Goal: Entertainment & Leisure: Consume media (video, audio)

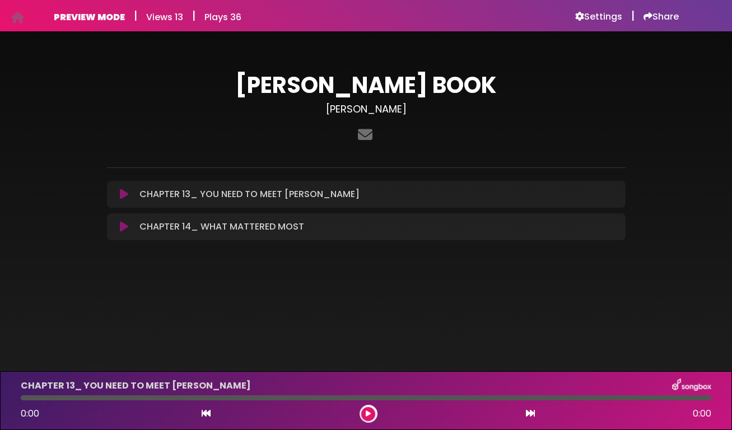
click at [127, 194] on icon at bounding box center [124, 194] width 8 height 11
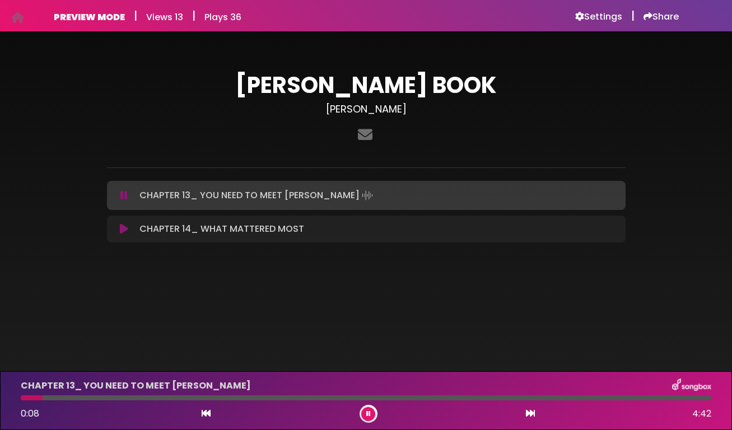
click at [529, 413] on icon at bounding box center [530, 413] width 9 height 9
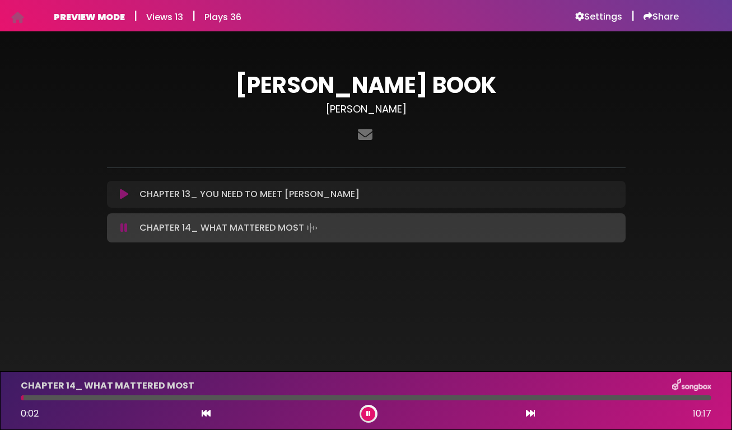
click at [705, 416] on span "10:17" at bounding box center [702, 413] width 18 height 13
click at [408, 230] on div "CHAPTER 14_ WHAT MATTERED MOST Loading Track..." at bounding box center [377, 228] width 484 height 16
click at [363, 406] on div "0:10 10:17" at bounding box center [366, 414] width 704 height 18
click at [366, 412] on icon at bounding box center [368, 414] width 4 height 7
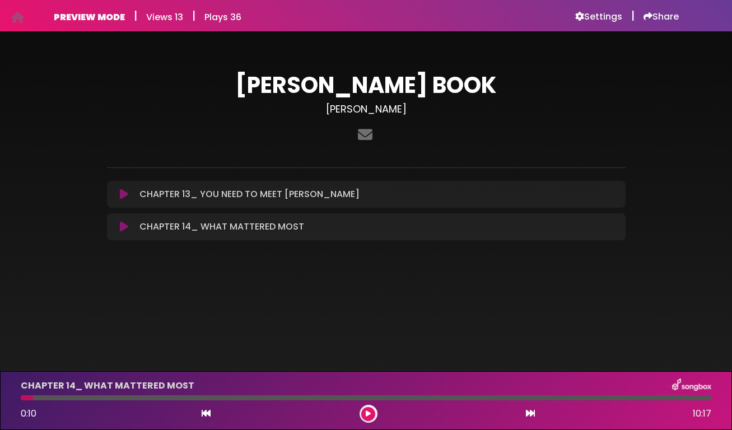
click at [123, 196] on icon at bounding box center [124, 194] width 8 height 11
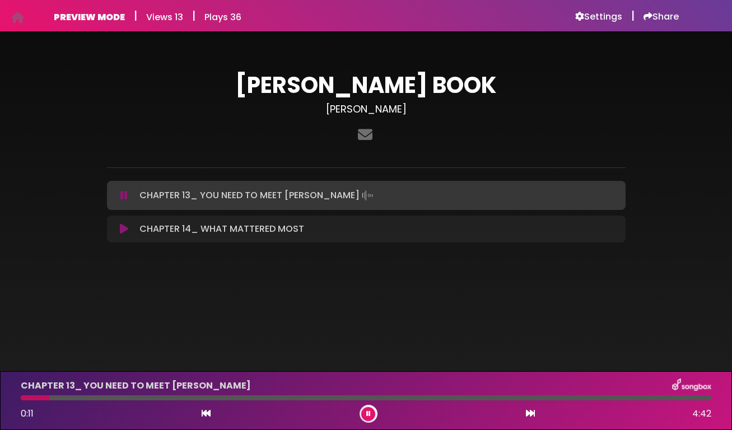
click at [369, 414] on icon at bounding box center [368, 414] width 4 height 7
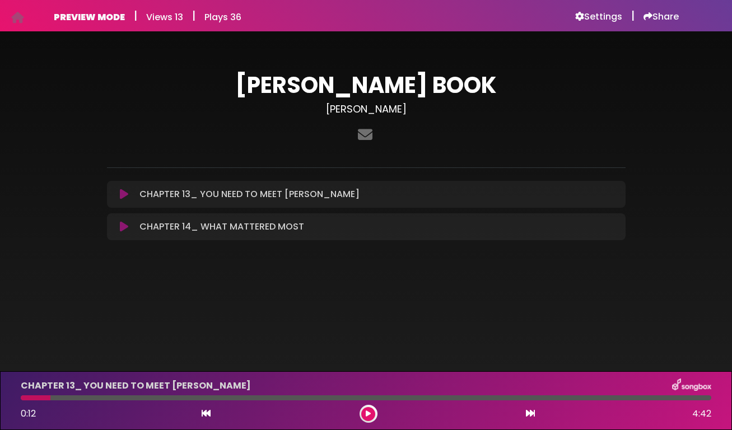
click at [371, 414] on button at bounding box center [368, 414] width 14 height 14
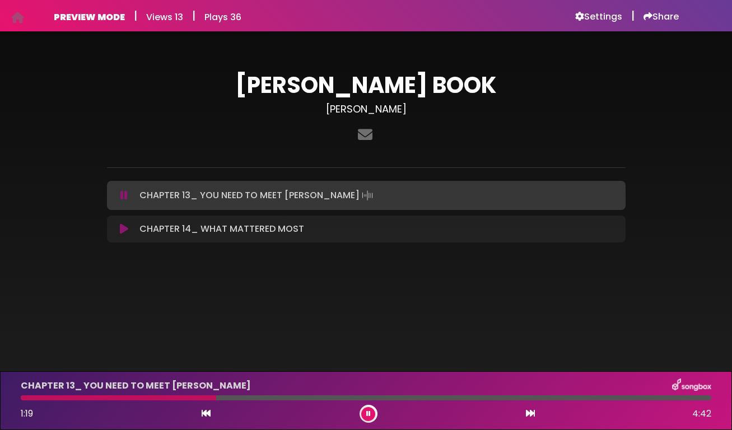
click at [377, 419] on div "1:19 4:42" at bounding box center [366, 414] width 704 height 18
click at [367, 416] on icon at bounding box center [368, 414] width 4 height 7
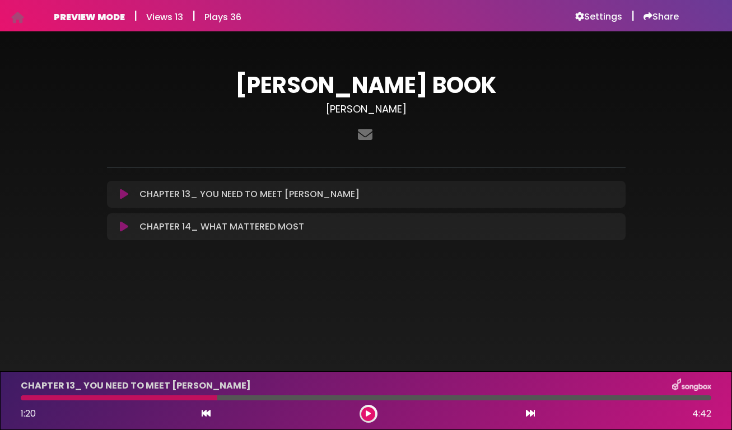
click at [385, 416] on div "1:20 4:42" at bounding box center [366, 414] width 704 height 18
click at [364, 415] on button at bounding box center [368, 414] width 14 height 14
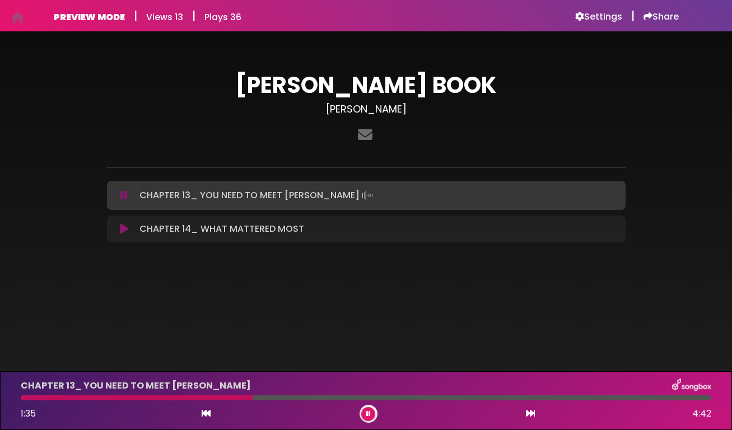
click at [364, 415] on button at bounding box center [368, 414] width 14 height 14
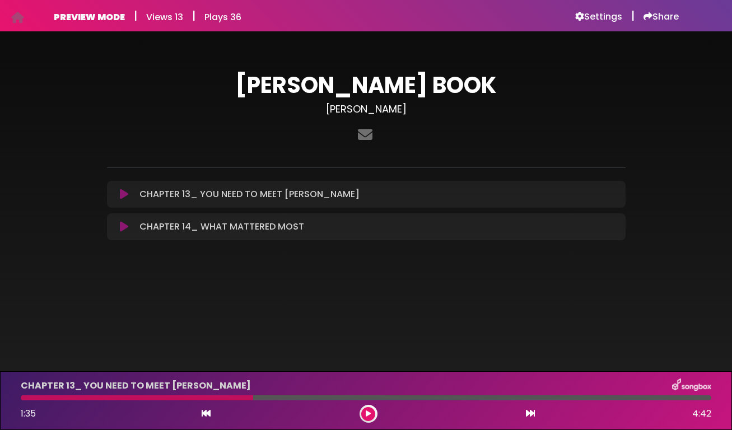
click at [364, 412] on button at bounding box center [368, 414] width 14 height 14
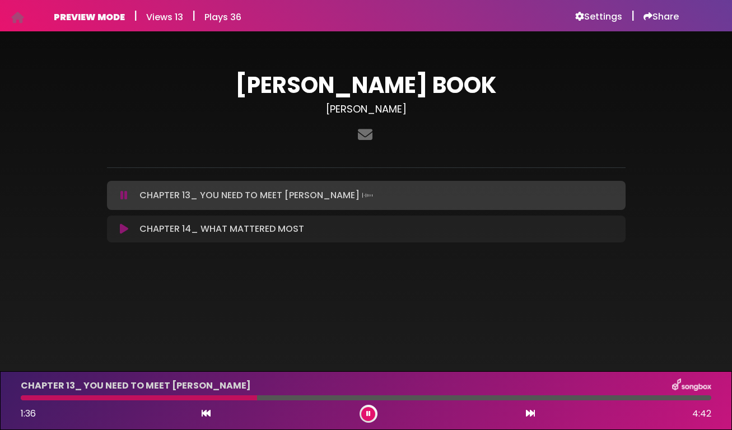
click at [364, 412] on button at bounding box center [368, 414] width 14 height 14
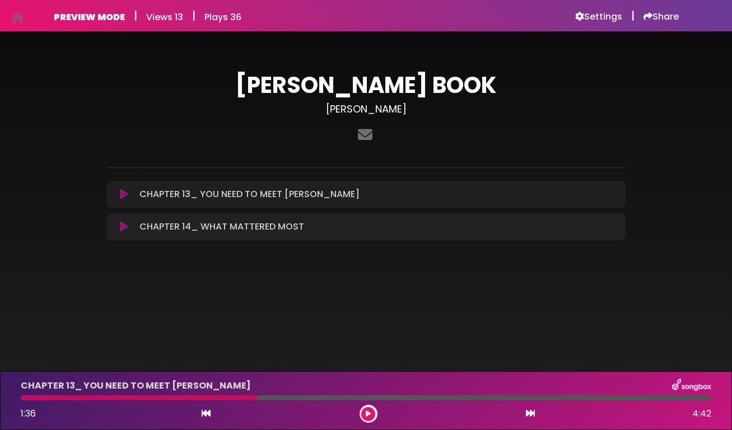
click at [364, 412] on button at bounding box center [368, 414] width 14 height 14
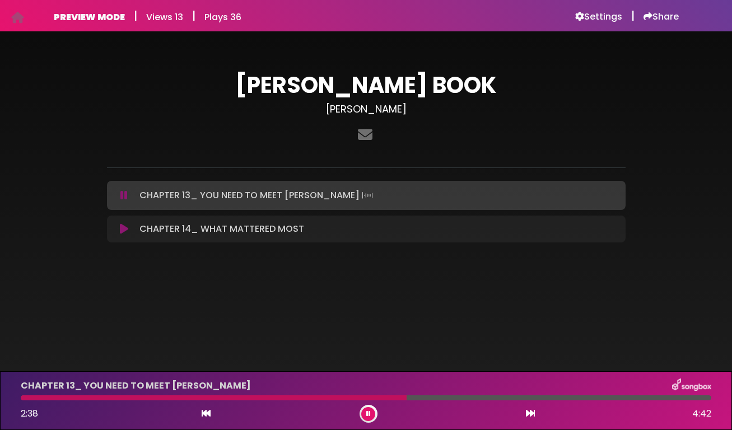
click at [364, 412] on button at bounding box center [368, 414] width 14 height 14
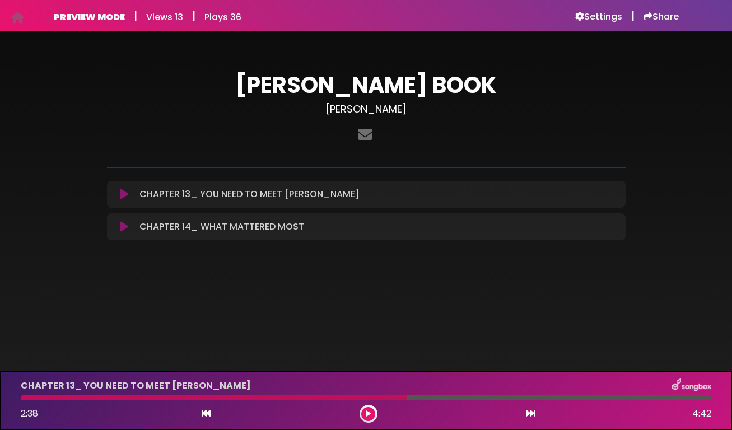
click at [364, 412] on button at bounding box center [368, 414] width 14 height 14
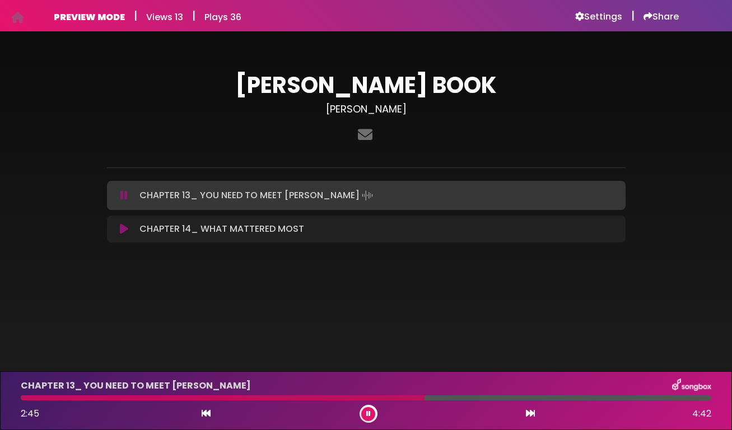
click at [364, 412] on button at bounding box center [368, 414] width 14 height 14
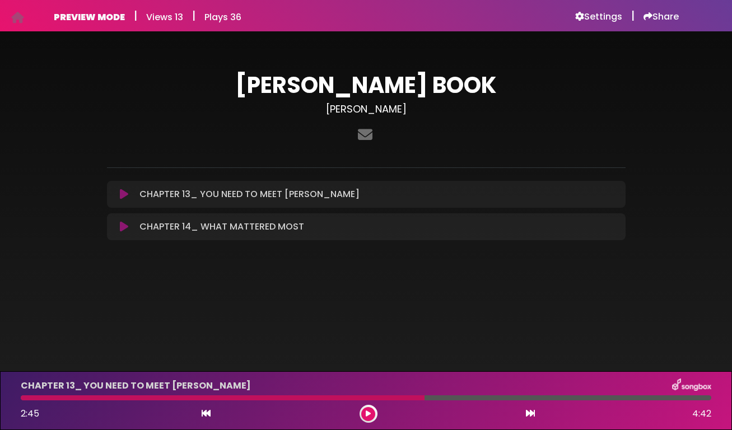
click at [364, 412] on button at bounding box center [368, 414] width 14 height 14
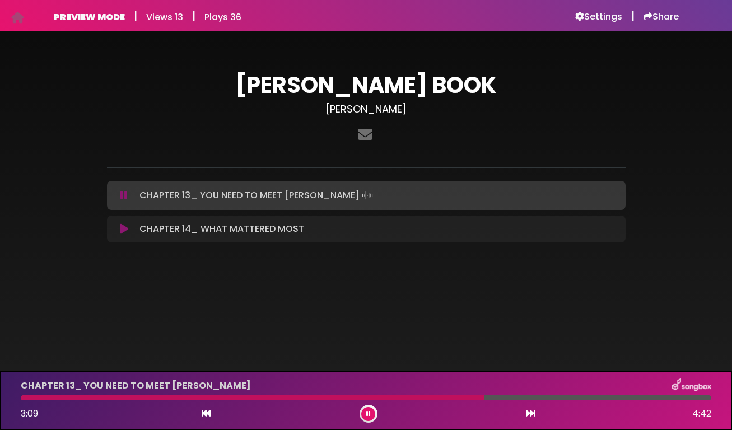
click at [364, 412] on button at bounding box center [368, 414] width 14 height 14
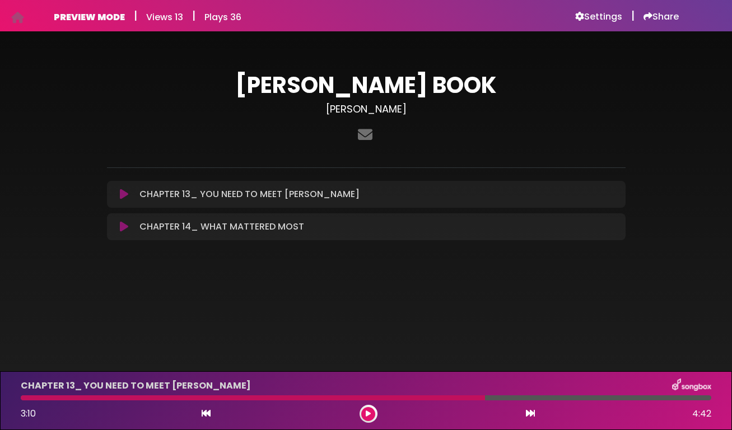
click at [364, 412] on button at bounding box center [368, 414] width 14 height 14
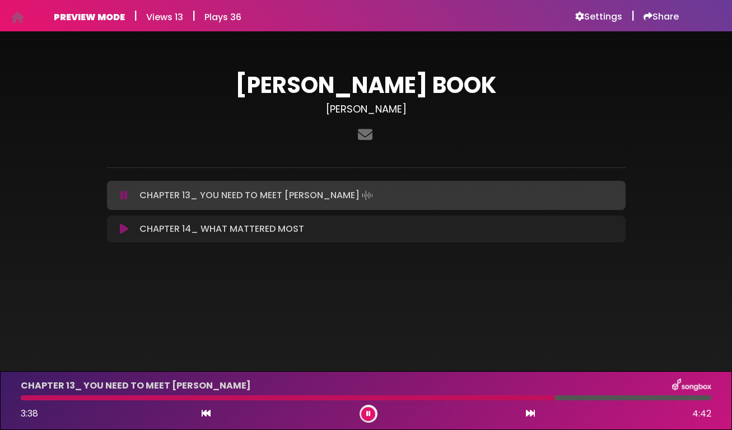
click at [364, 412] on button at bounding box center [368, 414] width 14 height 14
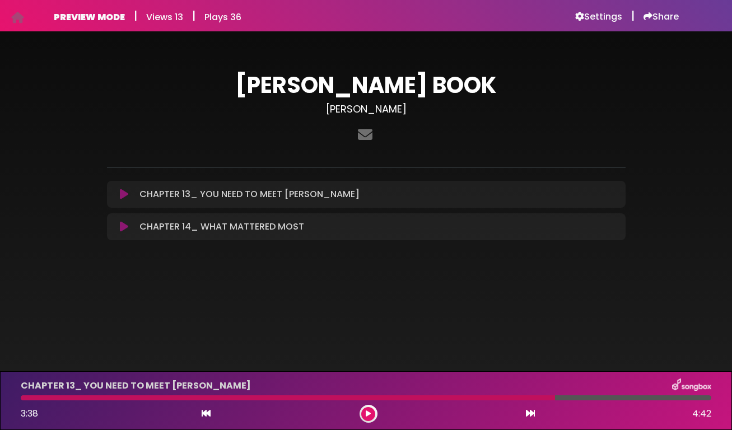
click at [366, 414] on button at bounding box center [368, 414] width 14 height 14
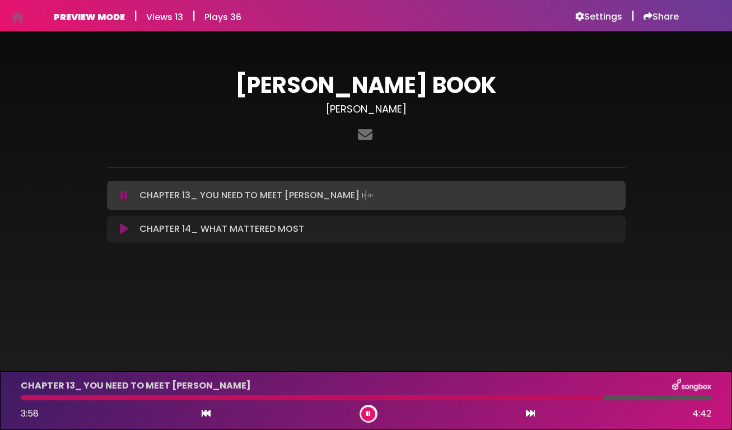
click at [366, 414] on icon at bounding box center [368, 414] width 4 height 7
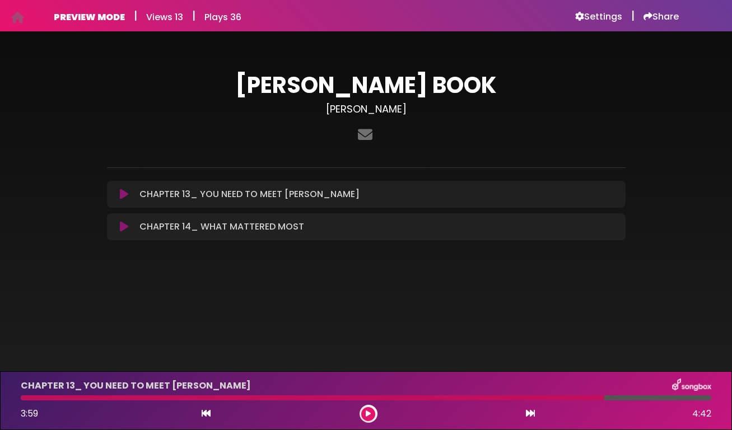
click at [366, 414] on icon at bounding box center [368, 414] width 5 height 7
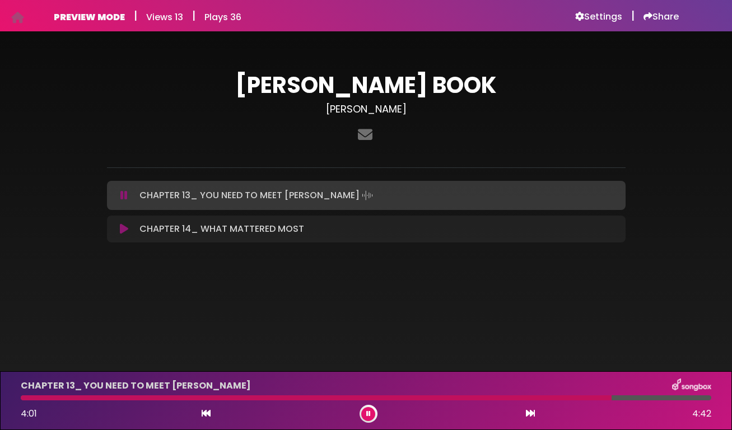
click at [366, 414] on icon at bounding box center [368, 414] width 4 height 7
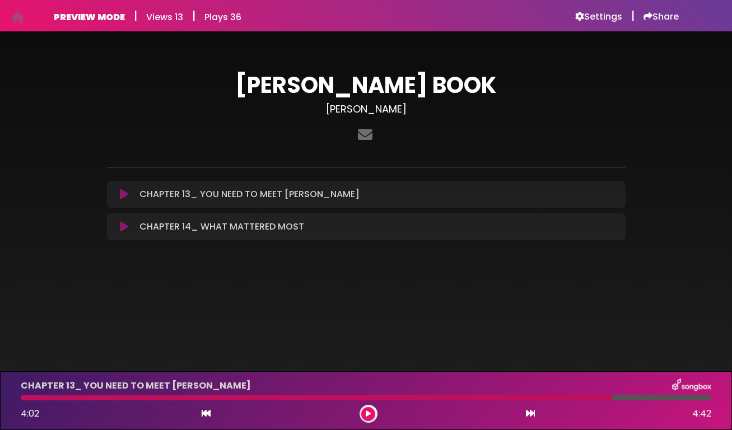
click at [363, 418] on button at bounding box center [368, 414] width 14 height 14
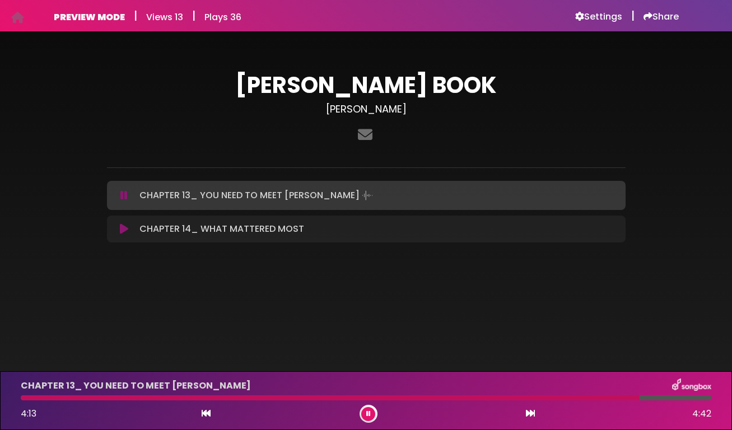
click at [363, 418] on button at bounding box center [368, 414] width 14 height 14
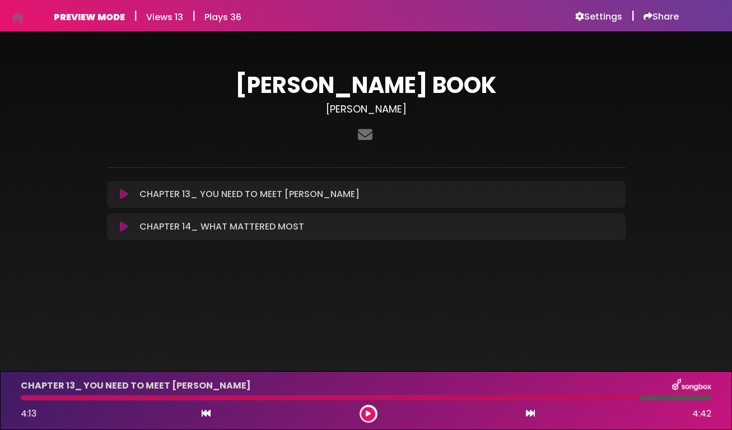
click at [363, 418] on button at bounding box center [368, 414] width 14 height 14
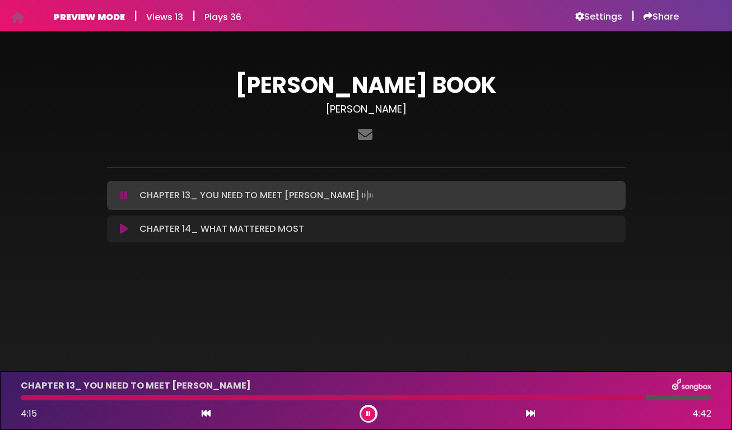
click at [370, 417] on button at bounding box center [368, 414] width 14 height 14
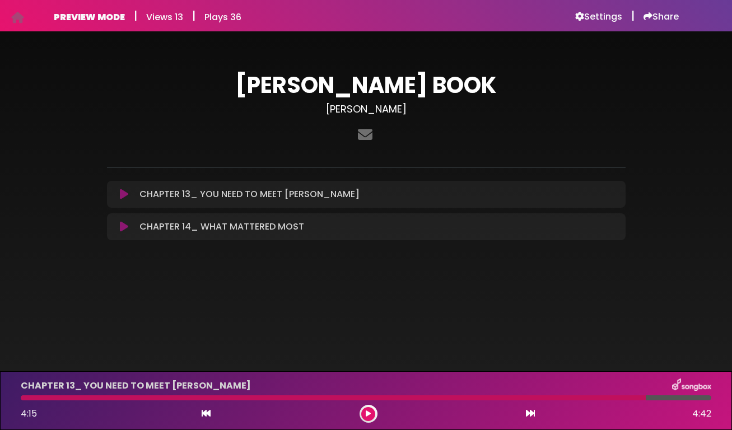
click at [363, 405] on div "CHAPTER 13_ YOU NEED TO MEET CHER 4:15 4:42" at bounding box center [366, 401] width 704 height 44
click at [368, 410] on button at bounding box center [368, 414] width 14 height 14
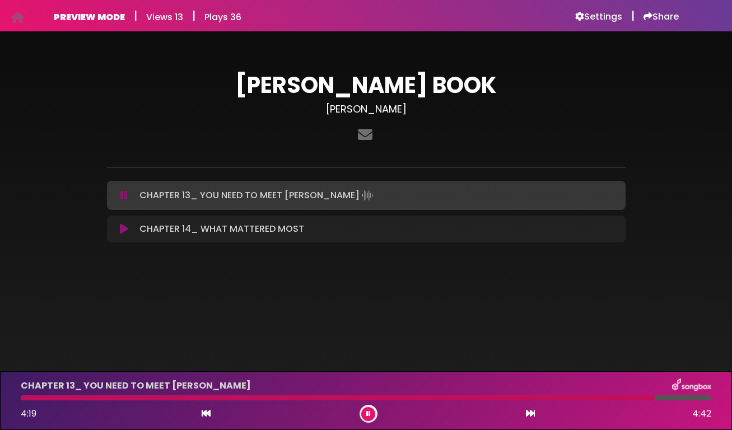
click at [369, 413] on icon at bounding box center [368, 414] width 4 height 7
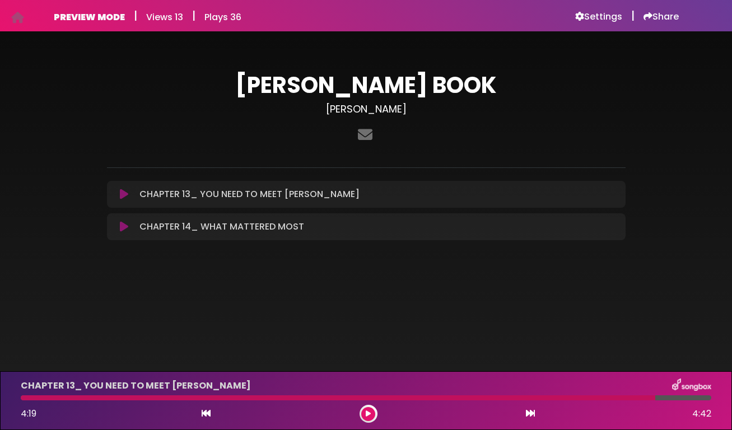
click at [369, 413] on icon at bounding box center [368, 414] width 5 height 7
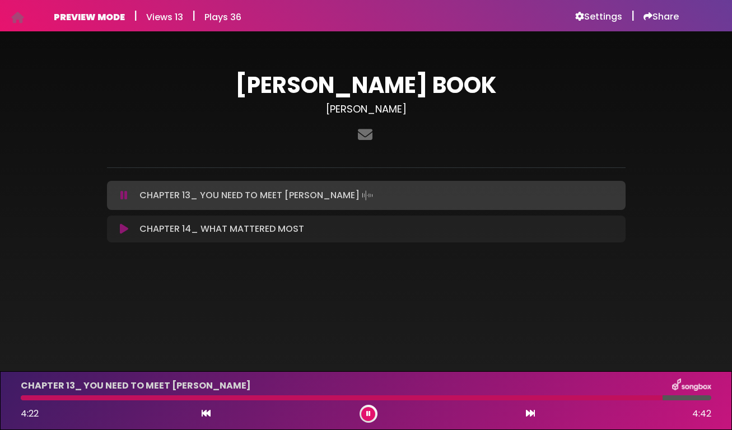
click at [369, 411] on icon at bounding box center [368, 414] width 4 height 7
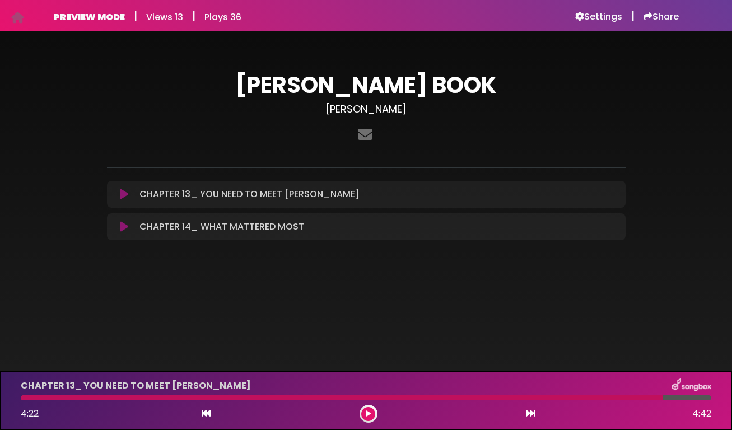
click at [369, 411] on icon at bounding box center [368, 414] width 5 height 7
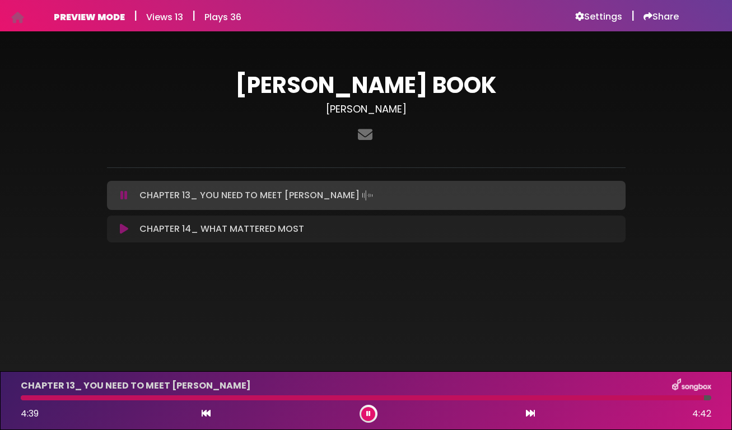
click at [369, 411] on icon at bounding box center [368, 414] width 4 height 7
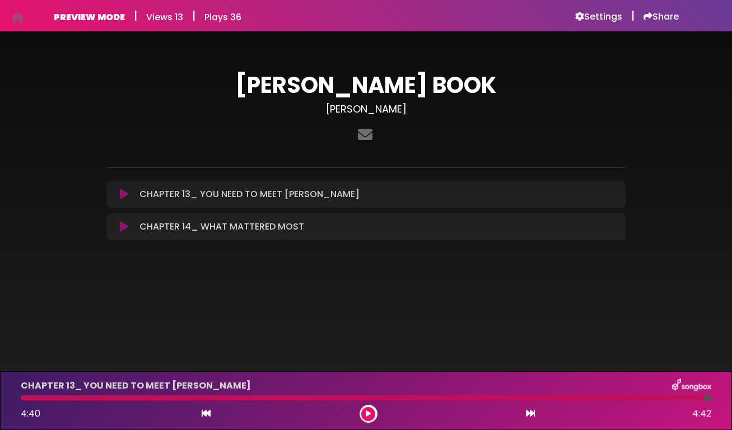
click at [369, 411] on icon at bounding box center [368, 414] width 5 height 7
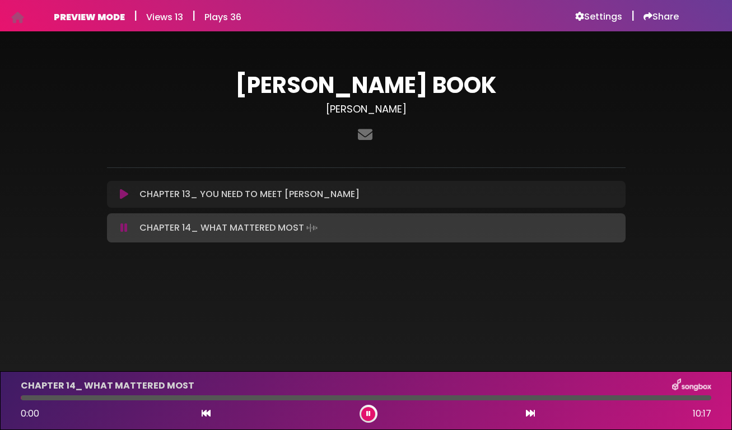
click at [369, 411] on icon at bounding box center [368, 414] width 4 height 7
